Goal: Check status: Check status

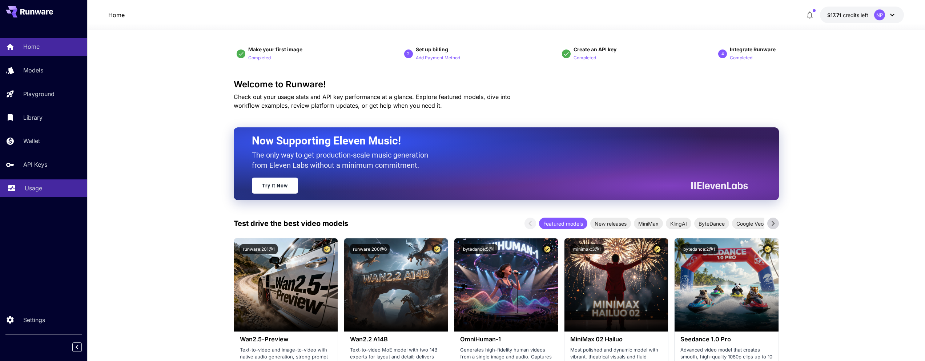
click at [31, 192] on p "Usage" at bounding box center [33, 188] width 17 height 9
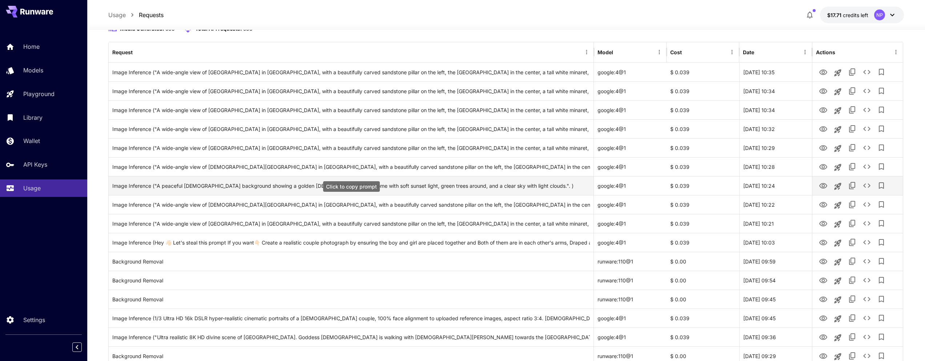
scroll to position [79, 0]
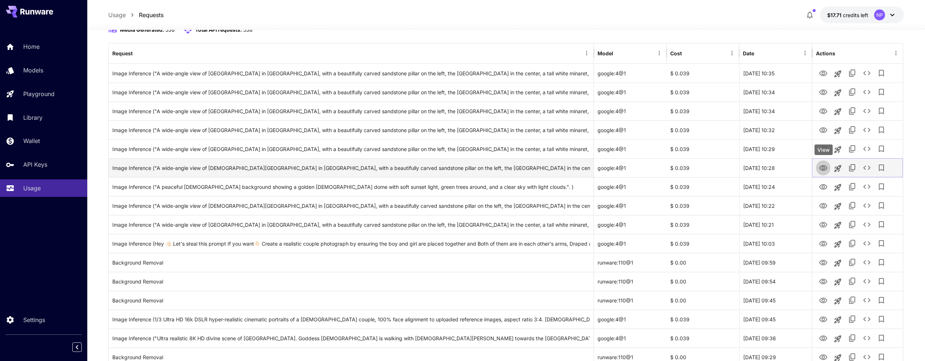
click at [826, 167] on icon "View" at bounding box center [823, 167] width 8 height 5
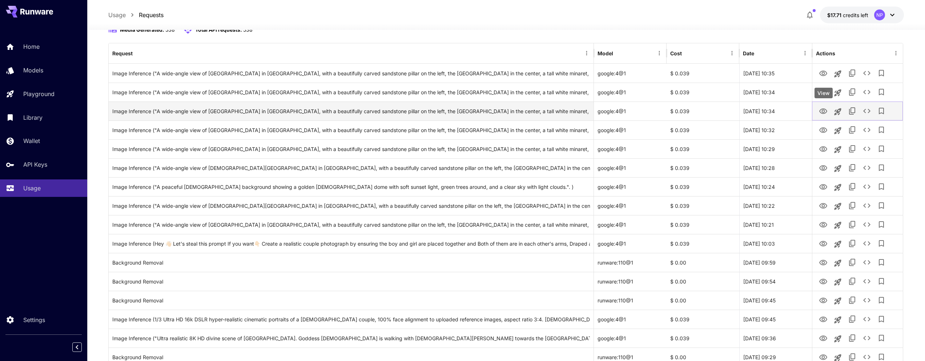
click at [825, 107] on icon "View" at bounding box center [823, 111] width 9 height 9
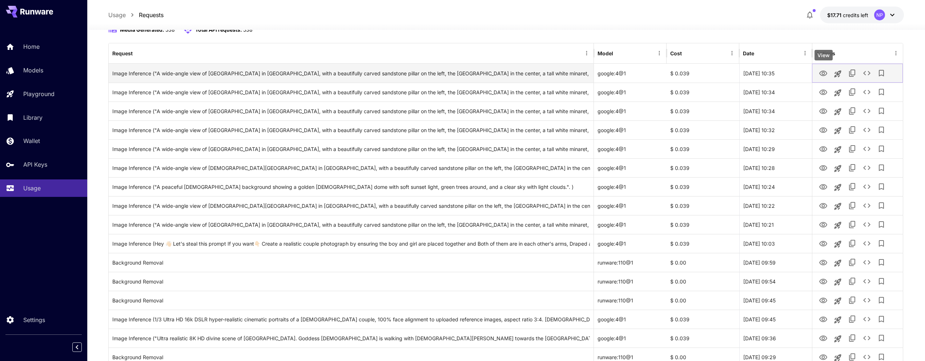
click at [827, 72] on icon "View" at bounding box center [823, 73] width 9 height 9
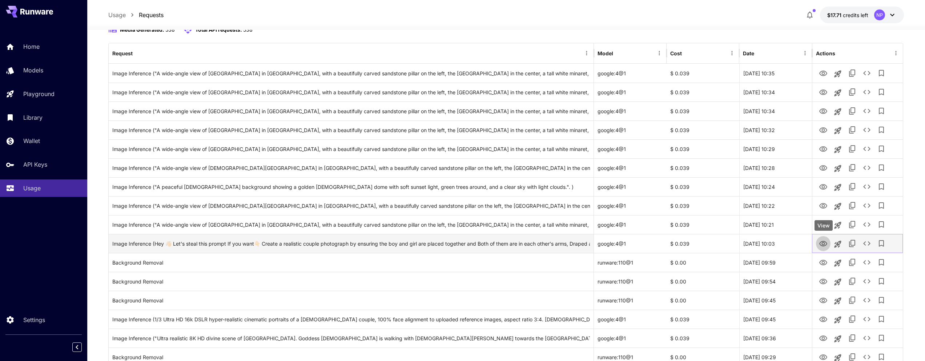
click at [819, 240] on icon "View" at bounding box center [823, 243] width 9 height 9
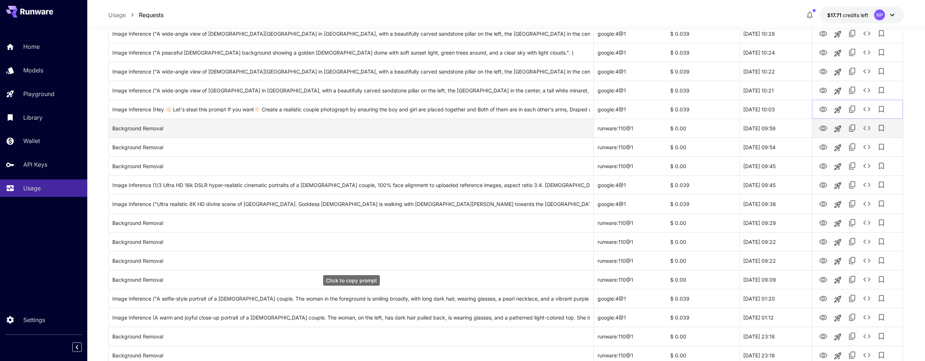
scroll to position [232, 0]
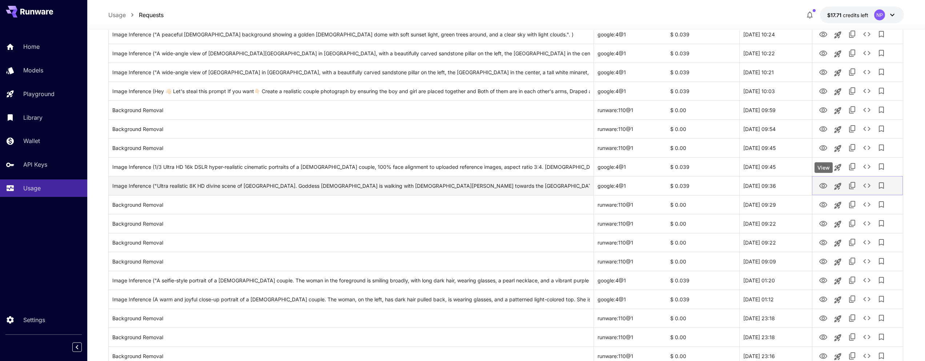
click at [823, 188] on icon "View" at bounding box center [823, 185] width 9 height 9
click at [822, 168] on icon "View" at bounding box center [823, 166] width 9 height 9
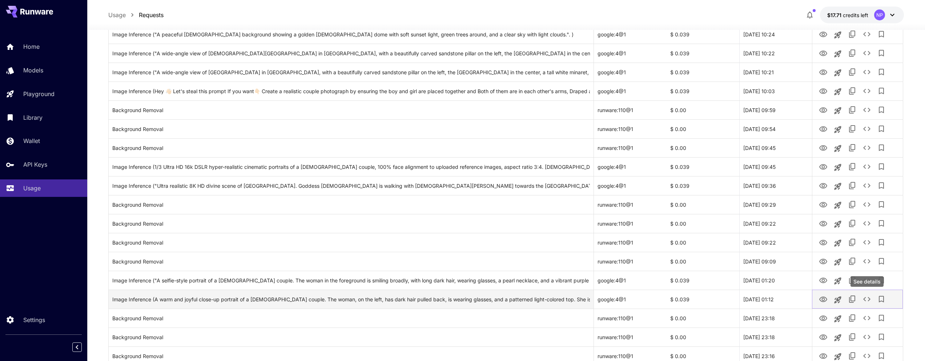
click at [869, 299] on icon "See details" at bounding box center [866, 299] width 7 height 4
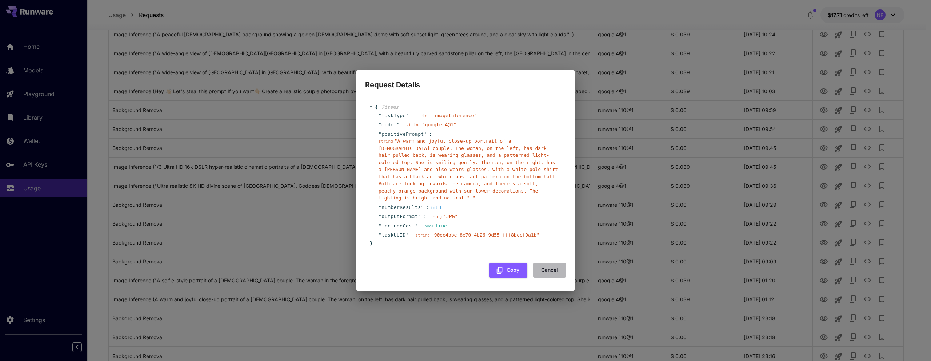
click at [551, 266] on button "Cancel" at bounding box center [549, 269] width 33 height 15
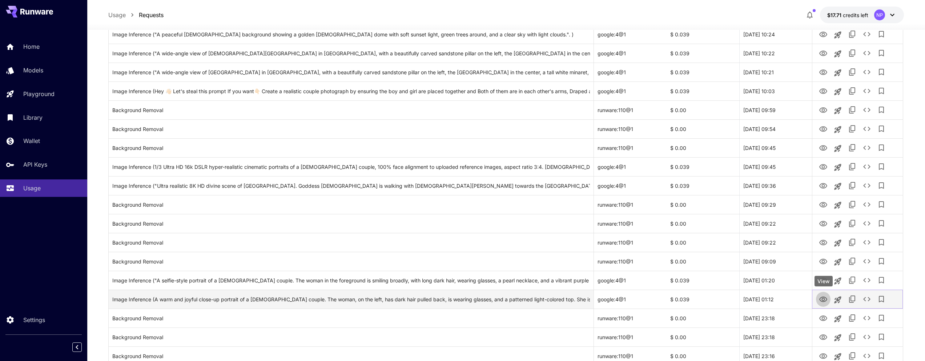
click at [823, 298] on icon "View" at bounding box center [823, 299] width 9 height 9
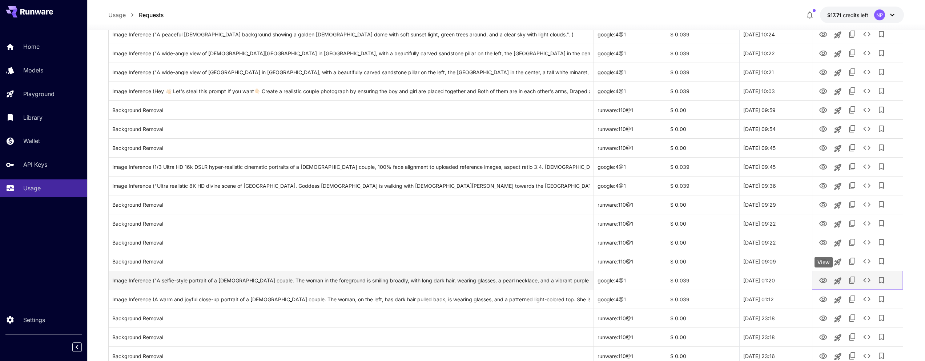
click at [825, 282] on icon "View" at bounding box center [823, 280] width 9 height 9
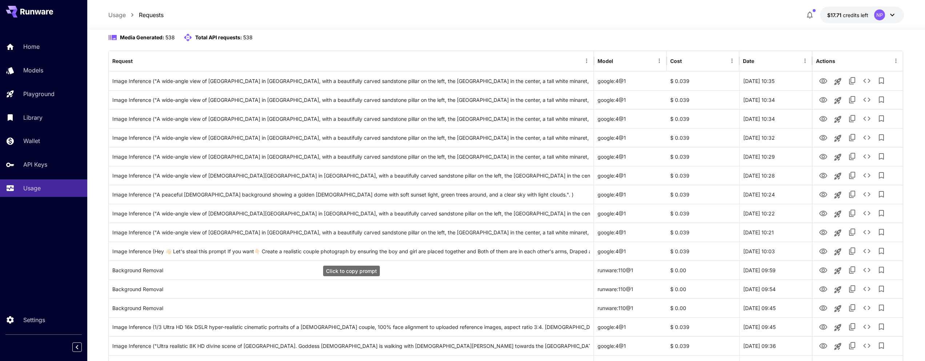
scroll to position [0, 0]
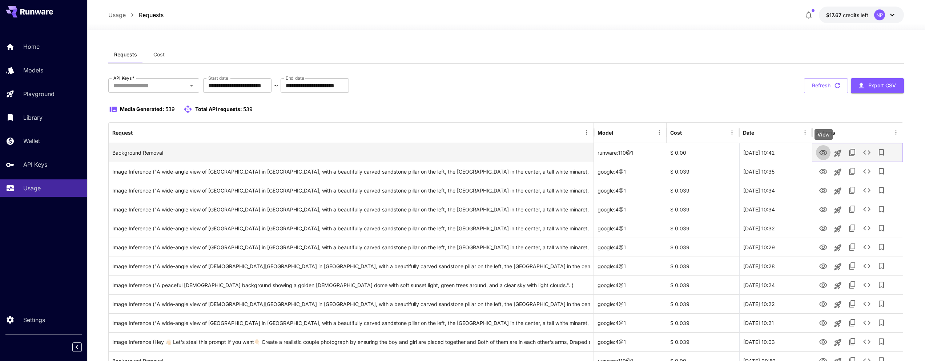
click at [825, 153] on icon "View" at bounding box center [823, 152] width 9 height 9
